Goal: Answer question/provide support: Answer question/provide support

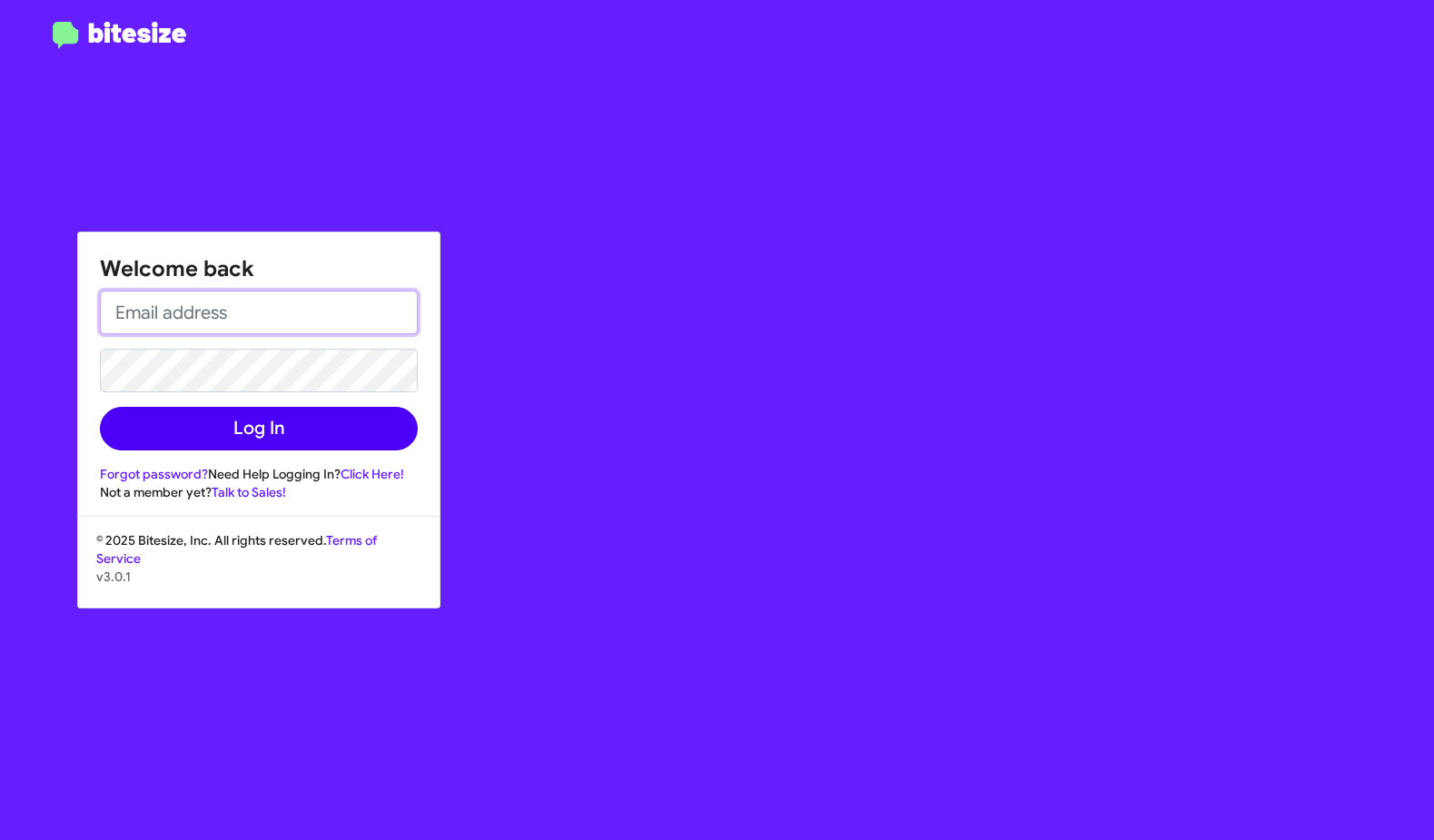
type input "[PERSON_NAME][EMAIL_ADDRESS][PERSON_NAME][DOMAIN_NAME]"
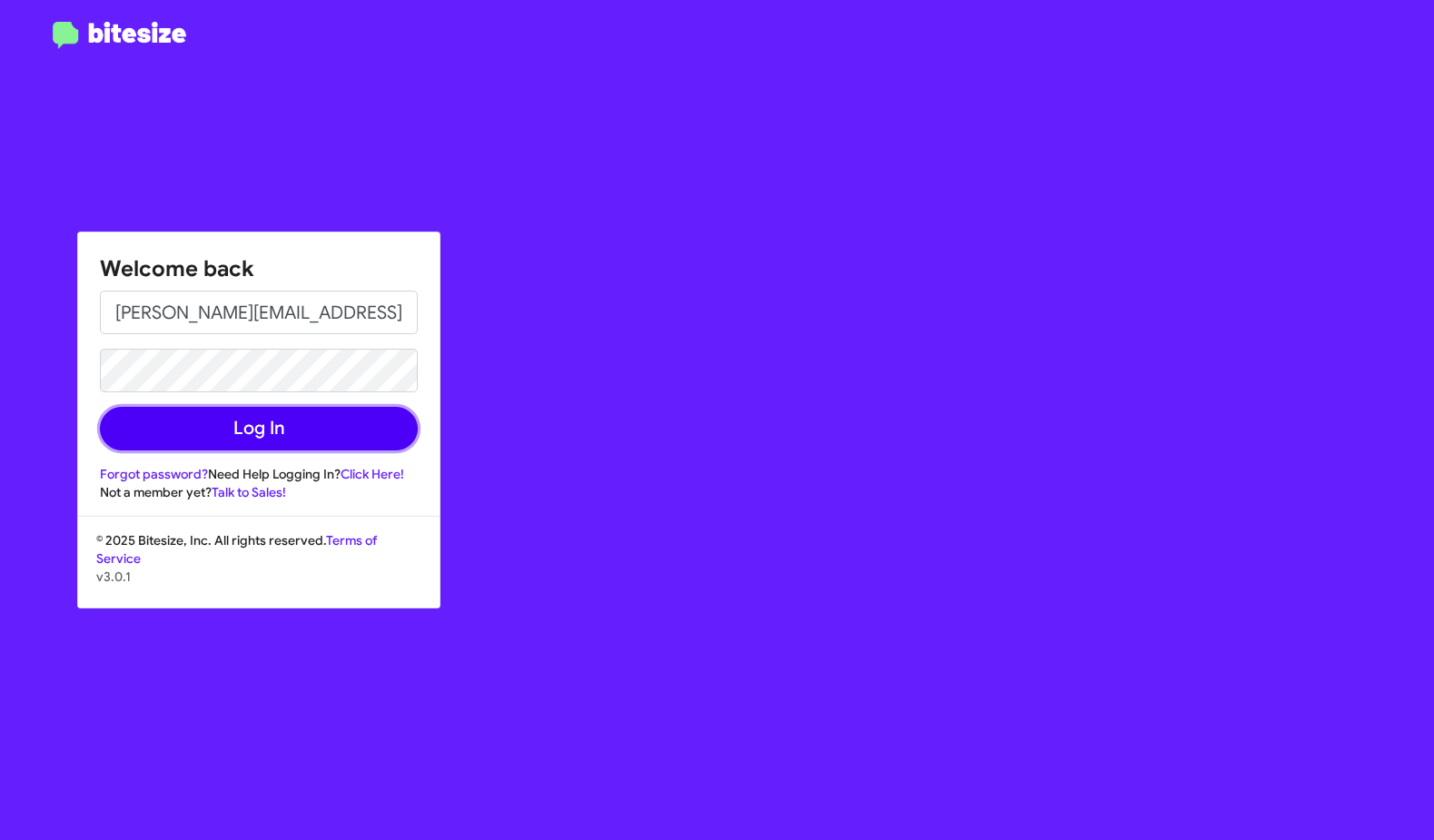
click at [180, 427] on button "Log In" at bounding box center [259, 428] width 318 height 44
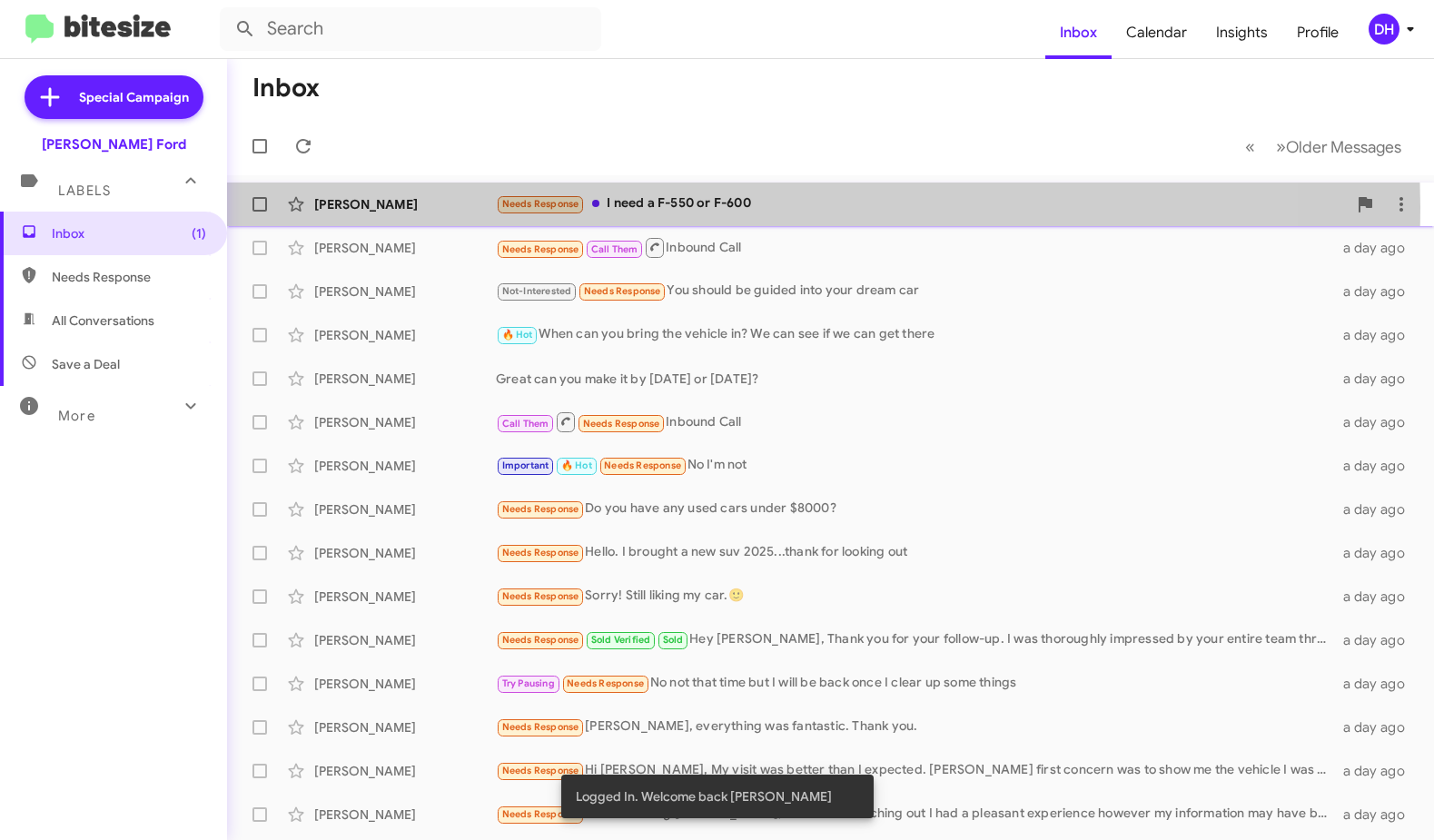
click at [668, 207] on div "Needs Response I need a F-550 or F-600" at bounding box center [921, 204] width 851 height 21
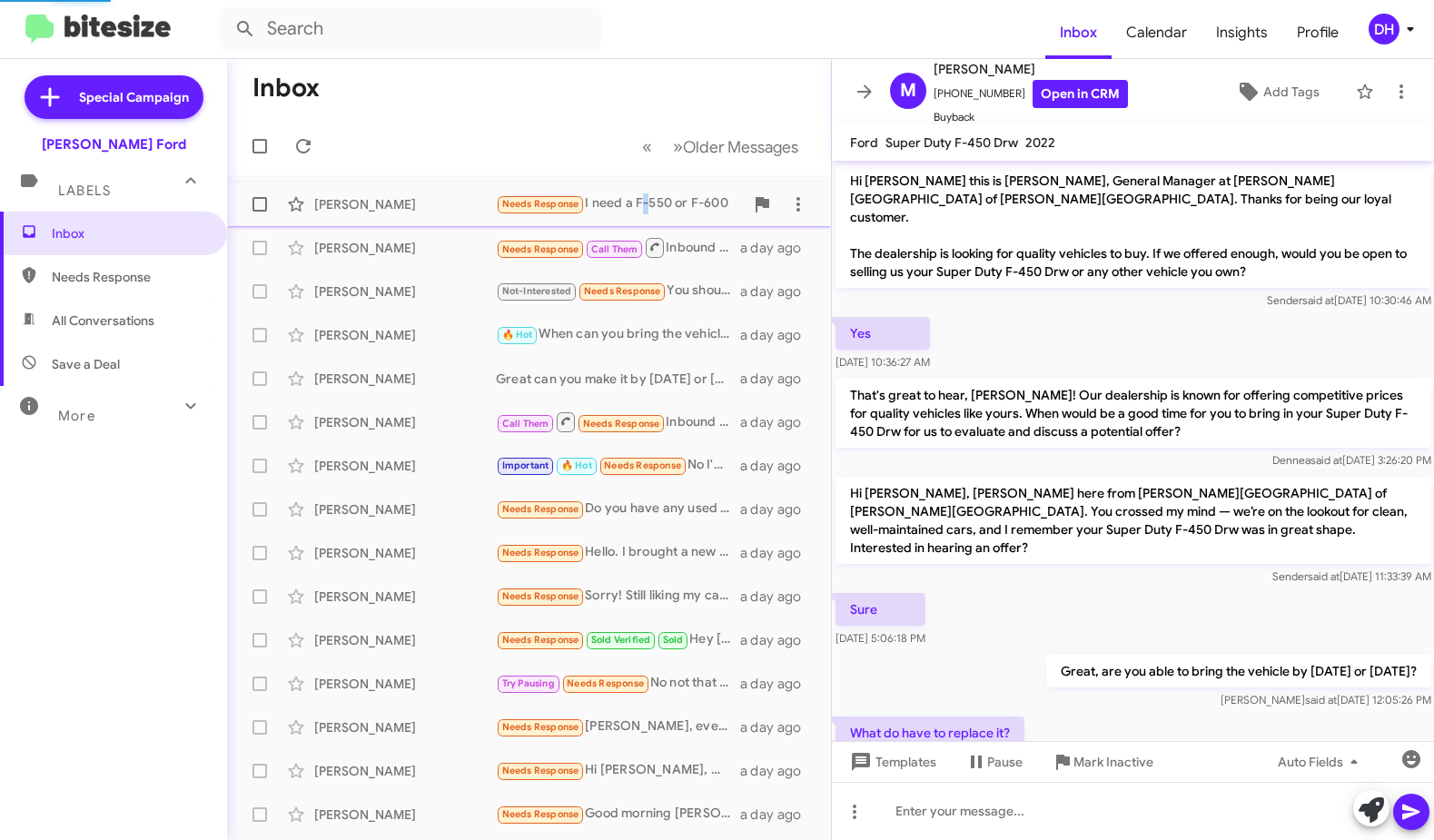
scroll to position [162, 0]
